Goal: Task Accomplishment & Management: Complete application form

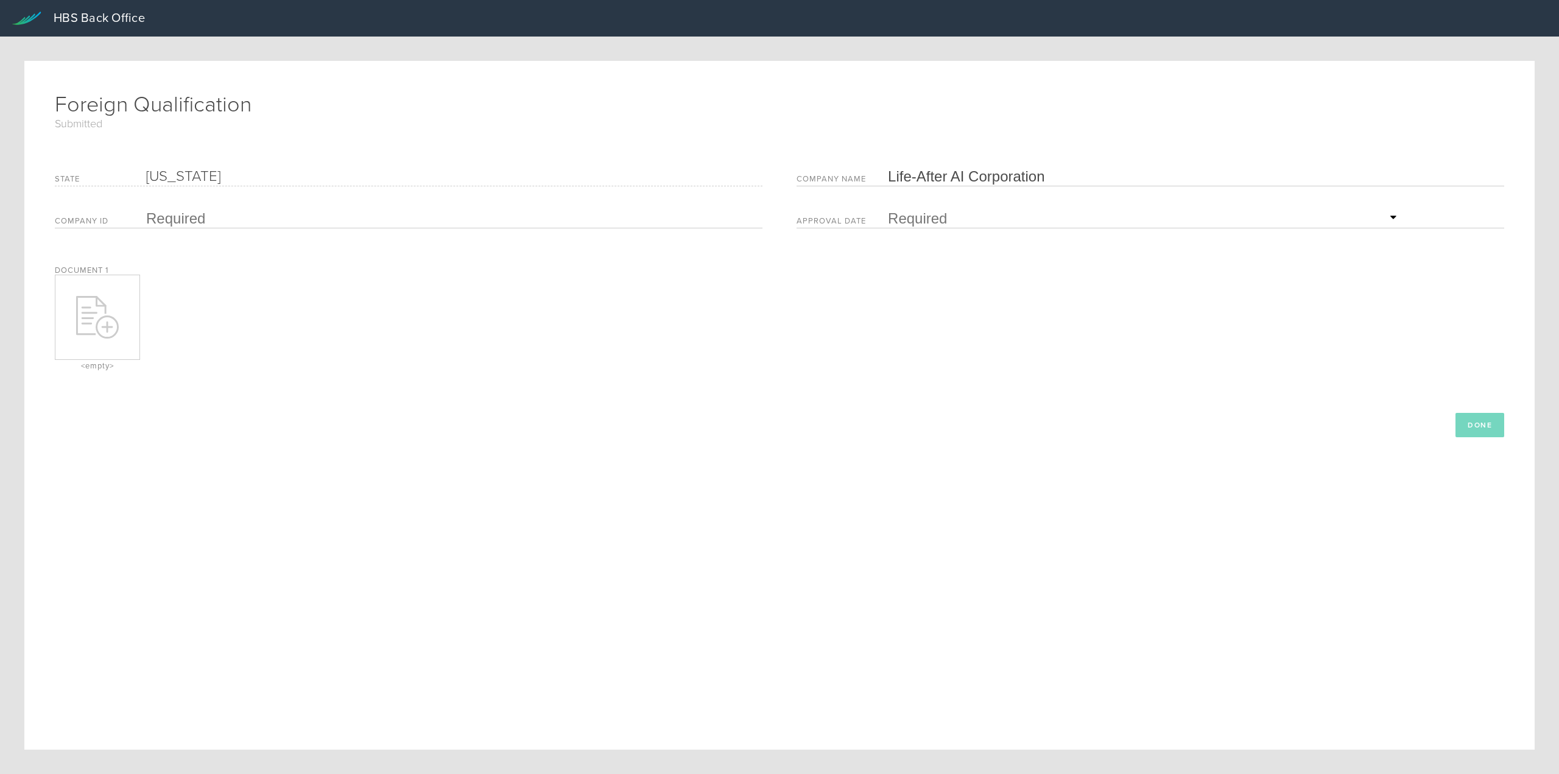
click at [197, 220] on input "text" at bounding box center [451, 218] width 610 height 18
paste input "F25000005045"
type input "F25000005045"
click at [979, 273] on span "5" at bounding box center [985, 271] width 22 height 21
click at [67, 301] on div at bounding box center [97, 317] width 84 height 43
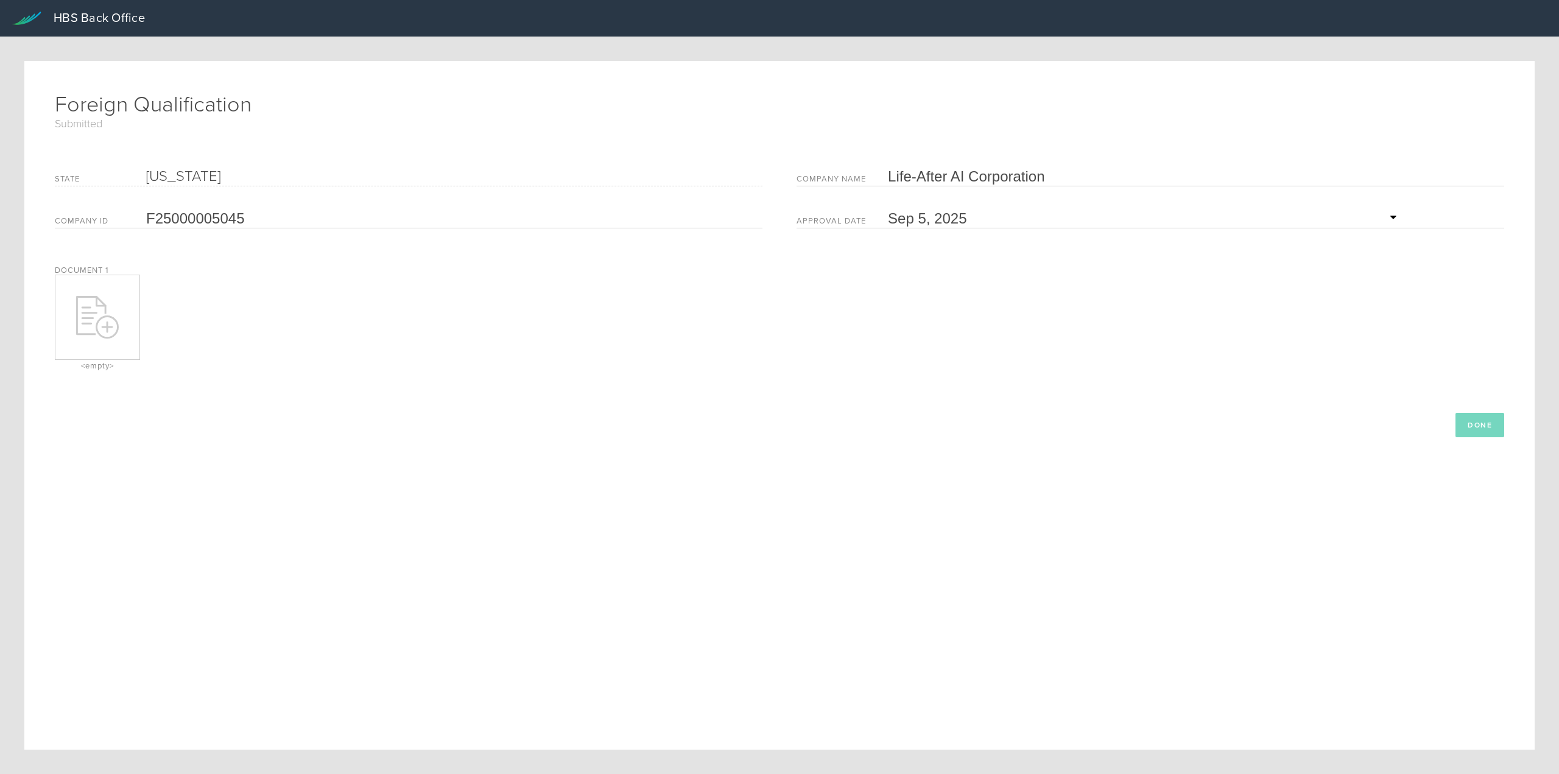
type input "C:\fakepath\Approved FL FQ.pdf"
click at [1469, 418] on button "Done" at bounding box center [1479, 425] width 49 height 24
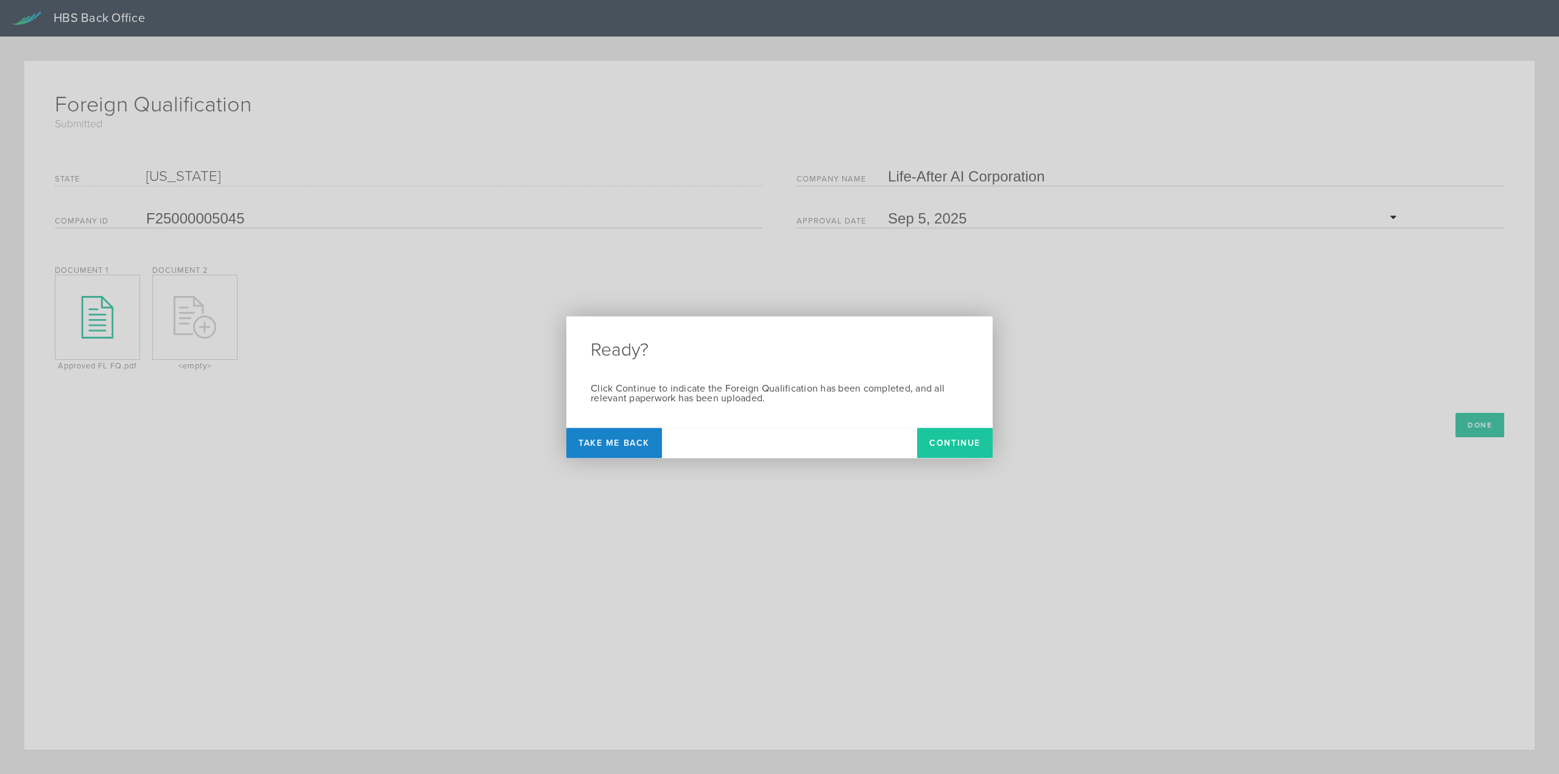
click at [958, 439] on button "Continue" at bounding box center [955, 442] width 76 height 30
